Goal: Find specific page/section: Find specific page/section

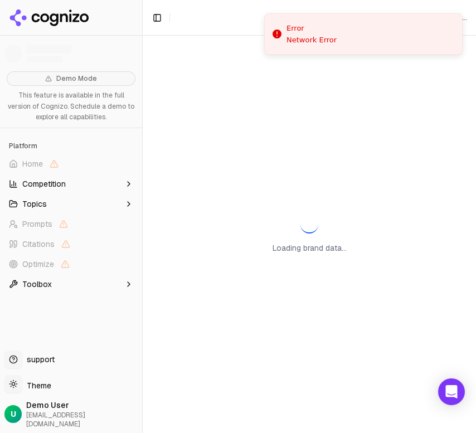
click at [410, 111] on div "Loading brand data..." at bounding box center [309, 234] width 333 height 397
